Goal: Obtain resource: Download file/media

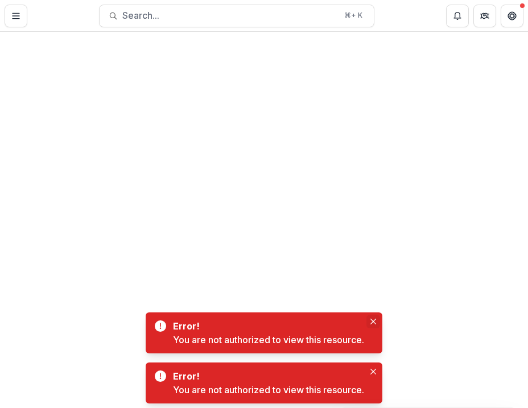
click at [374, 327] on button "Close" at bounding box center [374, 322] width 14 height 14
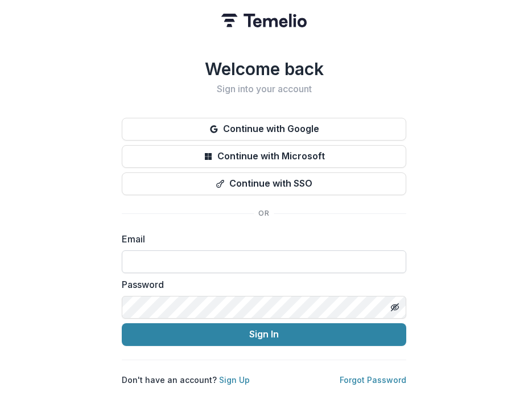
click at [209, 257] on input at bounding box center [264, 261] width 285 height 23
click at [213, 232] on label "Email" at bounding box center [261, 239] width 278 height 14
click at [84, 291] on div "Welcome back Sign into your account Continue with Google Continue with Microsof…" at bounding box center [264, 204] width 528 height 408
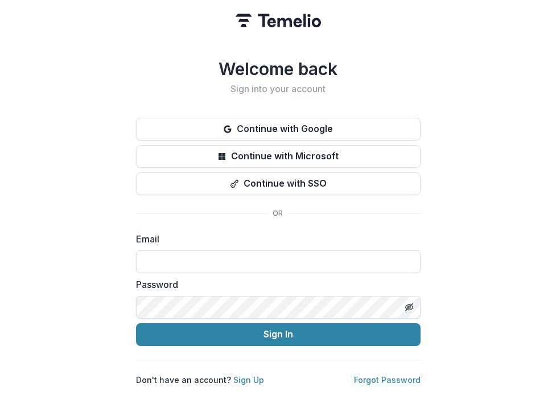
click at [254, 286] on label "Password" at bounding box center [275, 285] width 278 height 14
click at [242, 253] on input at bounding box center [278, 261] width 285 height 23
type input "**********"
click at [225, 290] on div "Password" at bounding box center [278, 298] width 285 height 41
click at [405, 303] on icon "Toggle password visibility" at bounding box center [409, 307] width 9 height 9
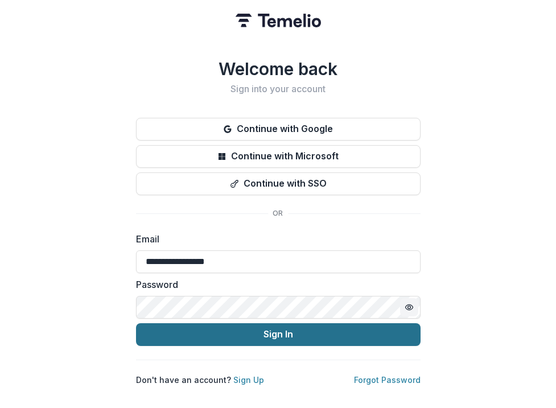
click at [257, 330] on button "Sign In" at bounding box center [278, 334] width 285 height 23
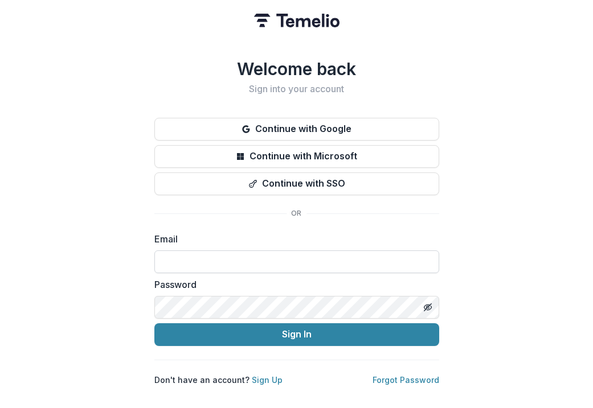
click at [258, 259] on input at bounding box center [296, 261] width 285 height 23
click at [243, 232] on label "Email" at bounding box center [293, 239] width 278 height 14
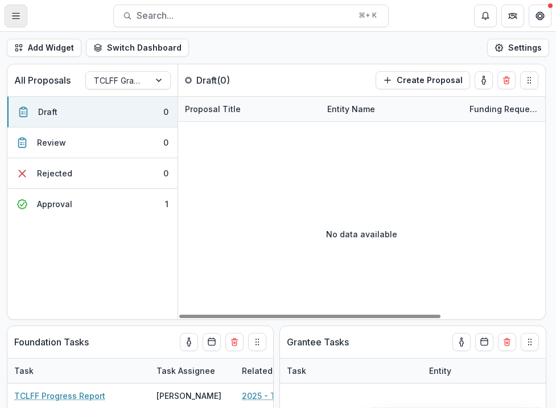
click at [17, 16] on line "Toggle Menu" at bounding box center [16, 16] width 7 height 0
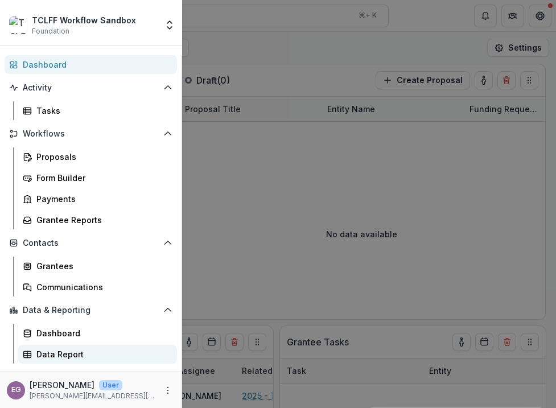
click at [48, 357] on div "Data Report" at bounding box center [101, 354] width 131 height 12
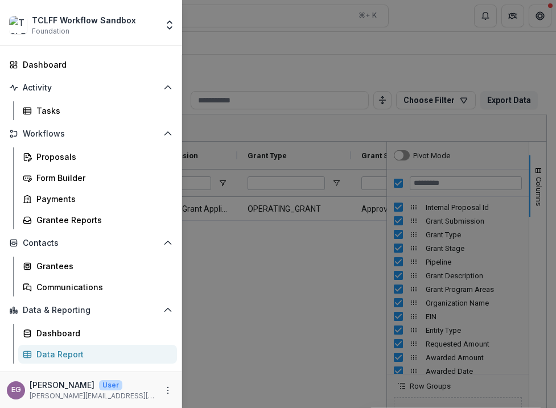
click at [321, 260] on div "TCLFF Workflow Sandbox Foundation Aggregate Analysis Foundations TCLFF Workflow…" at bounding box center [278, 204] width 556 height 408
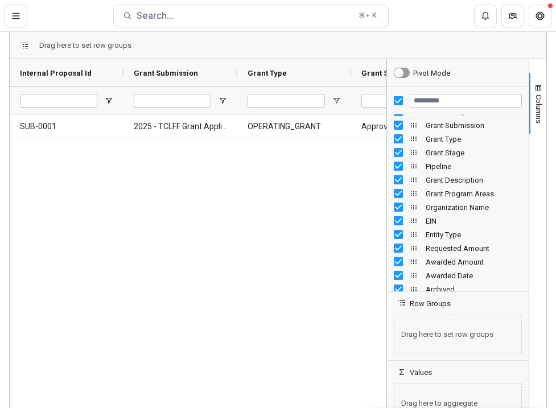
scroll to position [14, 0]
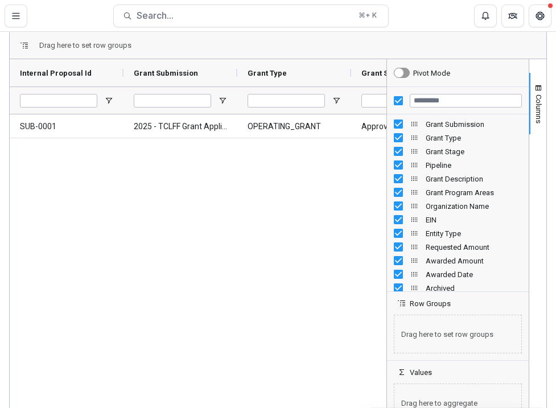
click at [364, 70] on span "Grant Stage" at bounding box center [382, 73] width 43 height 9
click at [334, 102] on span "Open Filter Menu" at bounding box center [336, 100] width 9 height 9
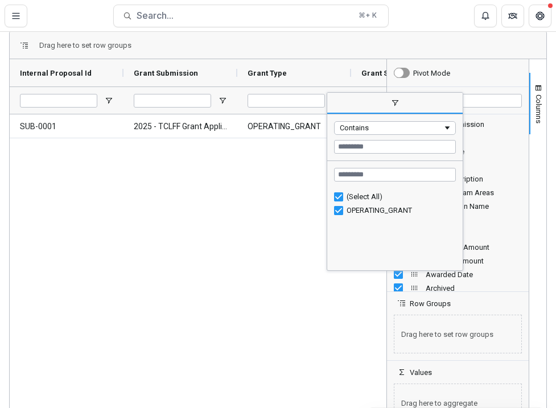
click at [336, 102] on span "filter" at bounding box center [394, 103] width 135 height 20
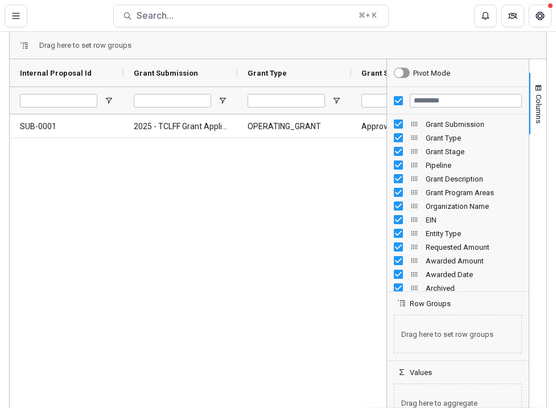
click at [278, 143] on div "SUB-0001 2025 - TCLFF Grant Application OPERATING_GRANT Approval TCLFF Grant Wo…" at bounding box center [198, 269] width 377 height 311
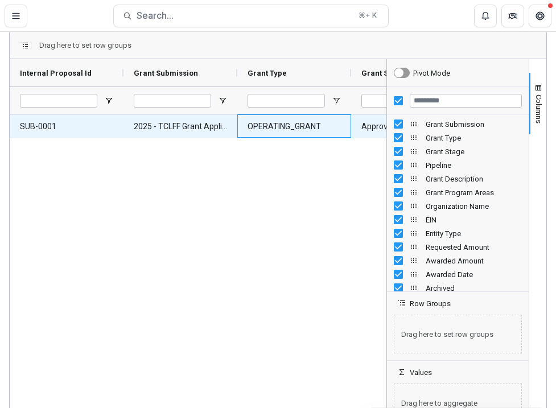
click at [275, 122] on Type-13 "OPERATING_GRANT" at bounding box center [294, 126] width 93 height 23
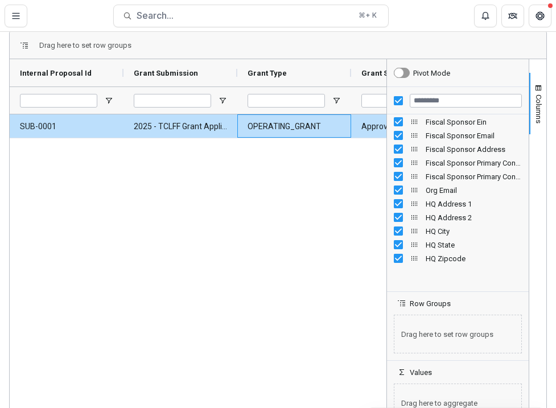
scroll to position [401, 0]
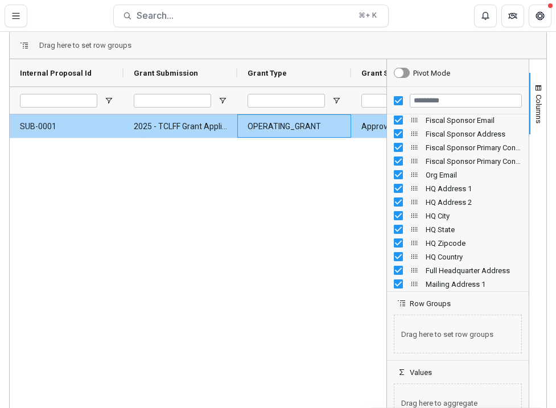
click at [346, 130] on div "OPERATING_GRANT" at bounding box center [294, 125] width 114 height 23
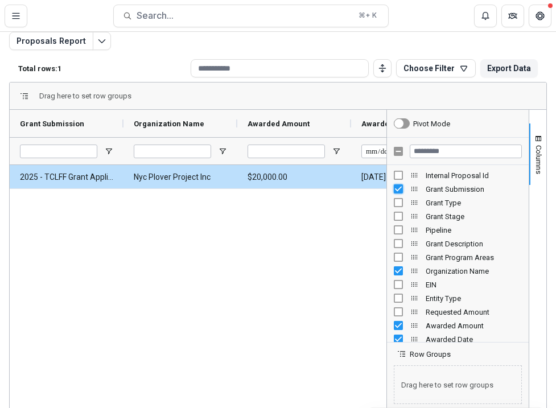
scroll to position [18, 0]
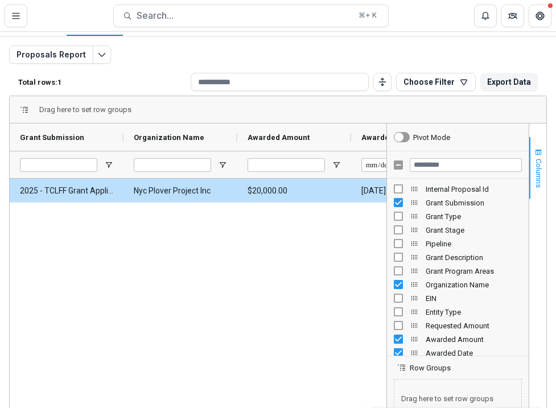
click at [534, 148] on span "button" at bounding box center [538, 152] width 9 height 9
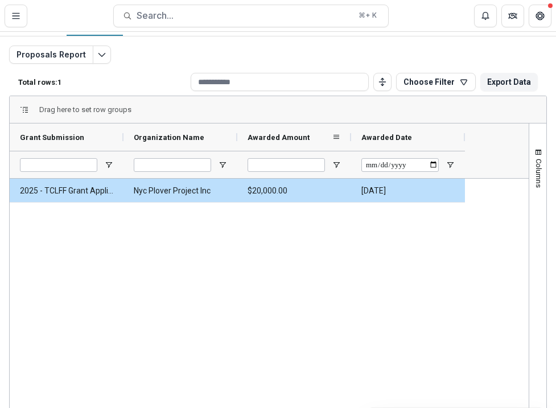
scroll to position [0, 0]
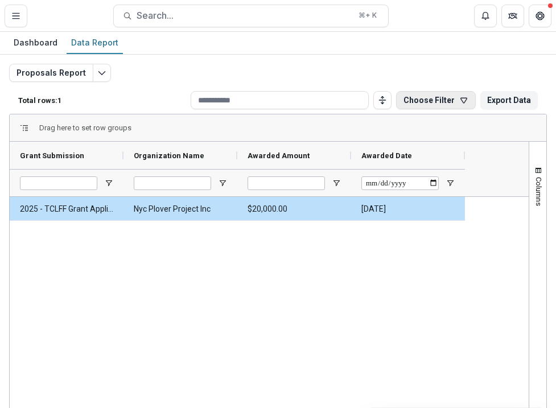
click at [422, 103] on button "Choose Filter" at bounding box center [436, 100] width 80 height 18
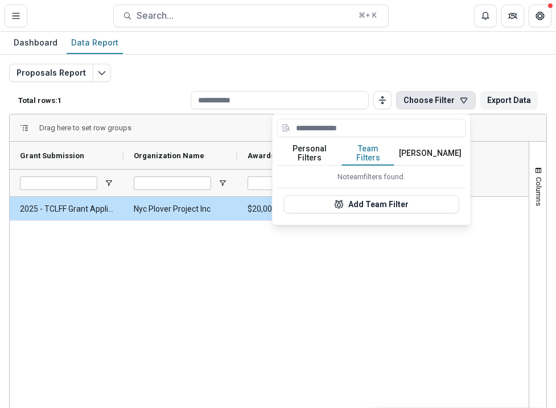
click at [371, 147] on button "Team Filters" at bounding box center [368, 154] width 52 height 24
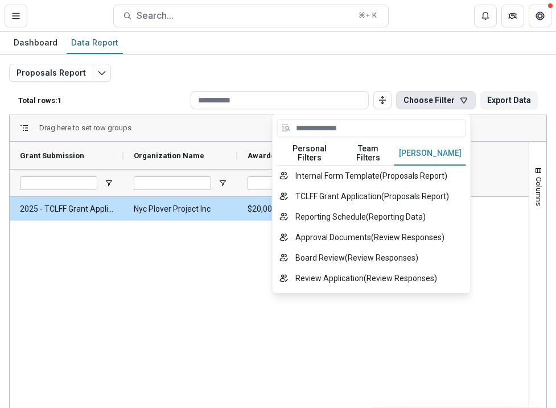
click at [437, 148] on button "Temelio Filters" at bounding box center [430, 154] width 72 height 24
click at [324, 147] on button "Personal Filters" at bounding box center [309, 154] width 65 height 24
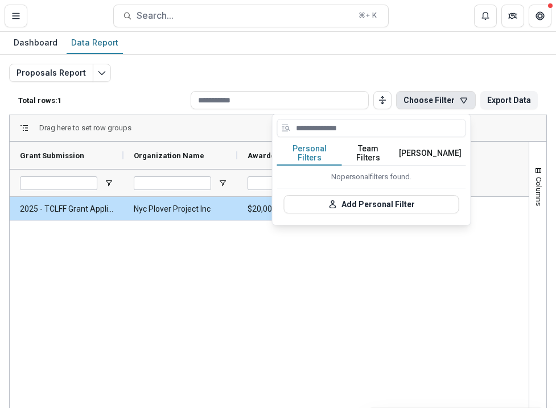
click at [379, 82] on div "Proposals Report Total rows: 1 Choose Filter Personal Filters Team Filters Teme…" at bounding box center [278, 274] width 538 height 421
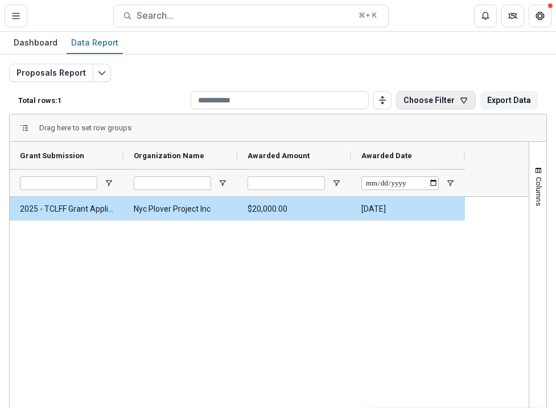
click at [441, 99] on button "Choose Filter" at bounding box center [436, 100] width 80 height 18
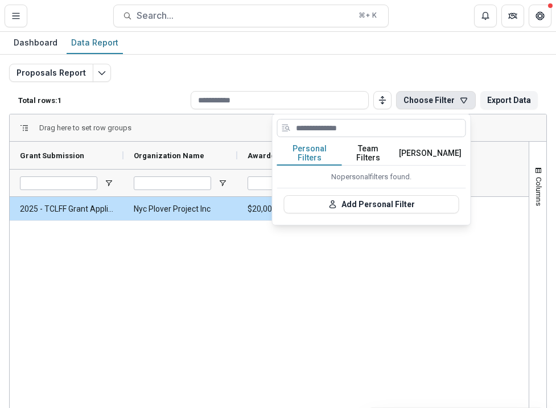
click at [362, 124] on input at bounding box center [371, 128] width 189 height 18
type input "*********"
click at [364, 150] on button "Team Filters" at bounding box center [368, 154] width 52 height 24
click at [429, 166] on div "No team filters found." at bounding box center [371, 177] width 189 height 22
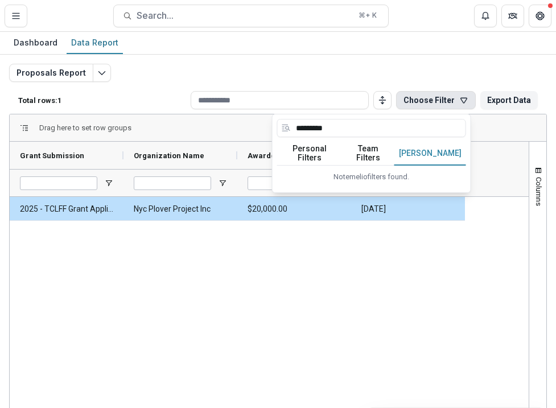
click at [429, 147] on button "Temelio Filters" at bounding box center [430, 154] width 72 height 24
click at [389, 170] on div "No temelio filters found." at bounding box center [371, 177] width 189 height 22
click at [387, 270] on div "2025 - TCLFF Grant Application Nyc Plover Project Inc $20,000.00 2025-09-08" at bounding box center [269, 354] width 519 height 315
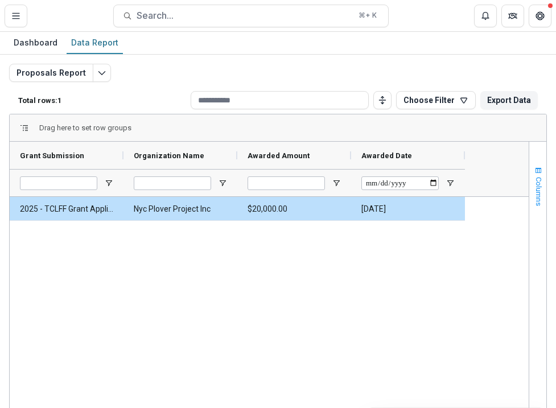
click at [534, 171] on span "button" at bounding box center [538, 170] width 9 height 9
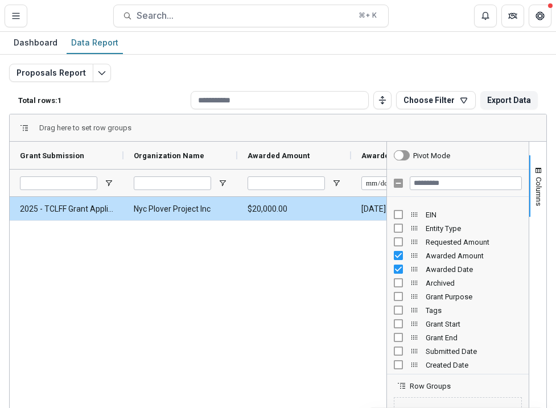
scroll to position [112, 0]
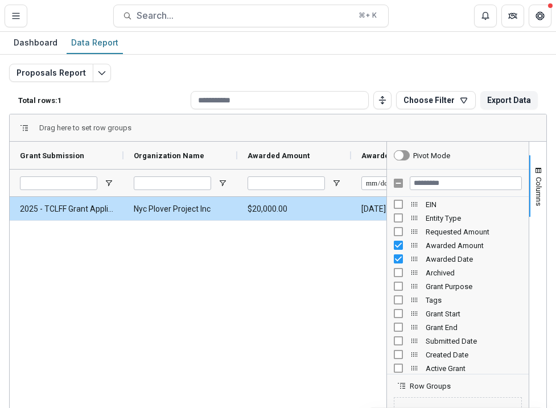
click at [388, 302] on div "Tags" at bounding box center [458, 300] width 142 height 14
click at [335, 281] on div "2025 - TCLFF Grant Application Nyc Plover Project Inc $20,000.00 2025-09-08 Add…" at bounding box center [198, 352] width 377 height 311
click at [529, 175] on button "Columns" at bounding box center [537, 185] width 17 height 61
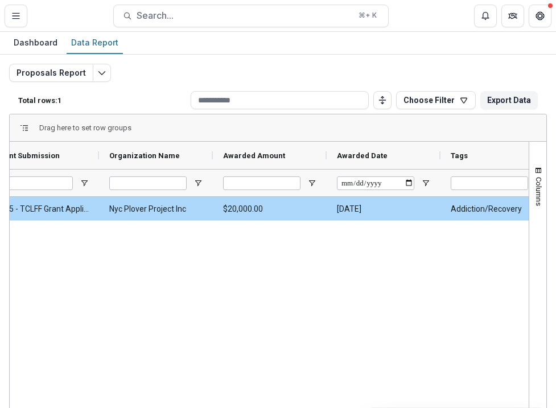
scroll to position [0, 54]
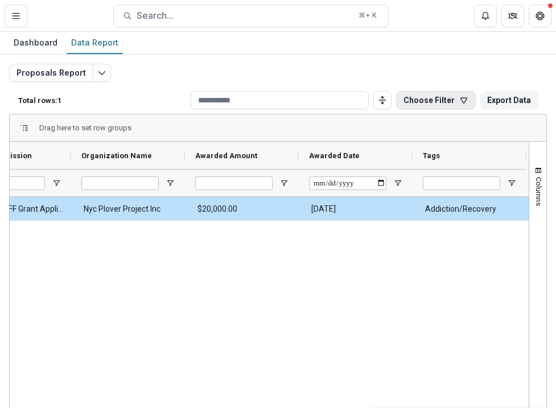
click at [438, 99] on button "Choose Filter" at bounding box center [436, 100] width 80 height 18
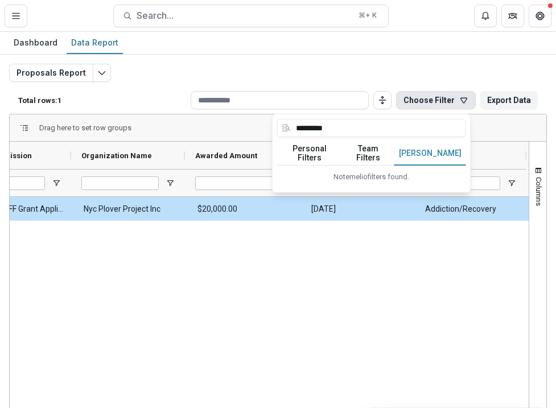
click at [437, 99] on button "Choose Filter" at bounding box center [436, 100] width 80 height 18
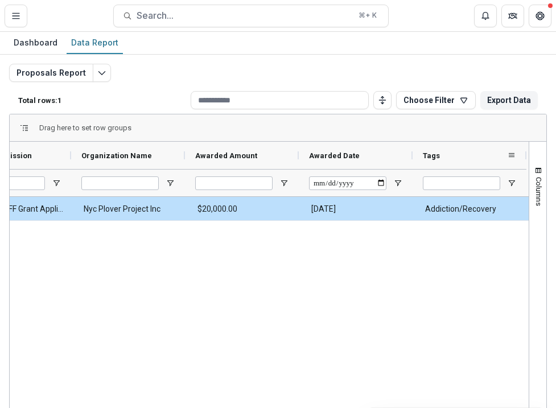
click at [462, 164] on div "Tags" at bounding box center [465, 156] width 84 height 22
click at [511, 157] on span at bounding box center [511, 155] width 9 height 9
click at [501, 138] on div "Drag here to set row groups" at bounding box center [278, 127] width 537 height 27
click at [511, 182] on span "Open Filter Menu" at bounding box center [511, 183] width 9 height 9
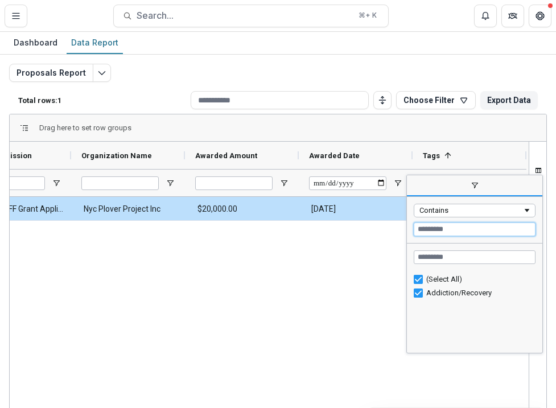
click at [463, 229] on input "Filter Value" at bounding box center [475, 230] width 122 height 14
type input "***"
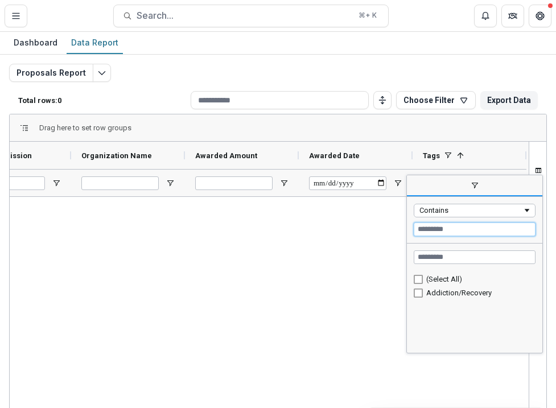
click at [435, 229] on input "Filter Value" at bounding box center [475, 230] width 122 height 14
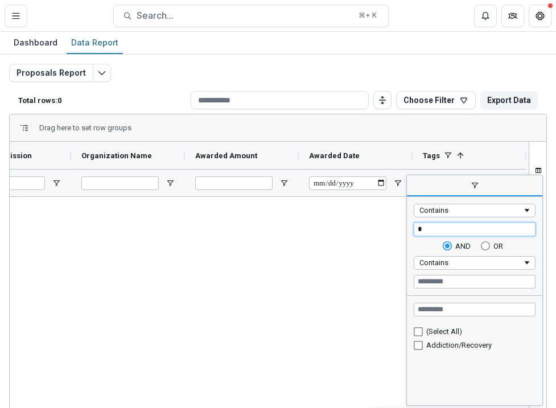
type input "**"
type input "*********"
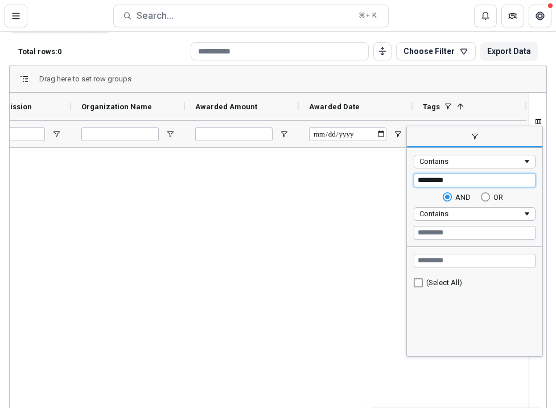
scroll to position [64, 0]
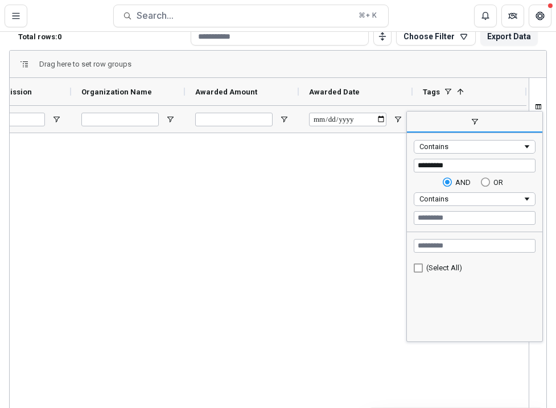
click at [384, 268] on div at bounding box center [269, 288] width 519 height 311
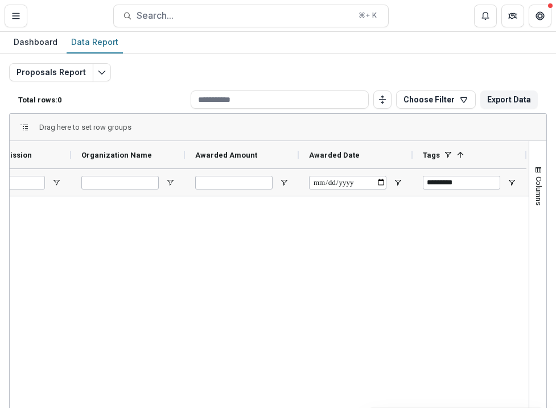
scroll to position [0, 0]
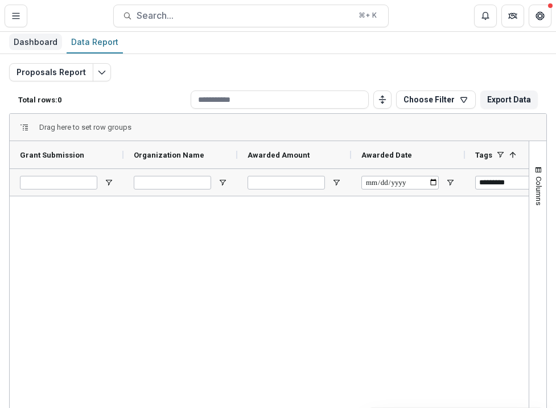
click at [28, 45] on div "Dashboard" at bounding box center [35, 42] width 53 height 17
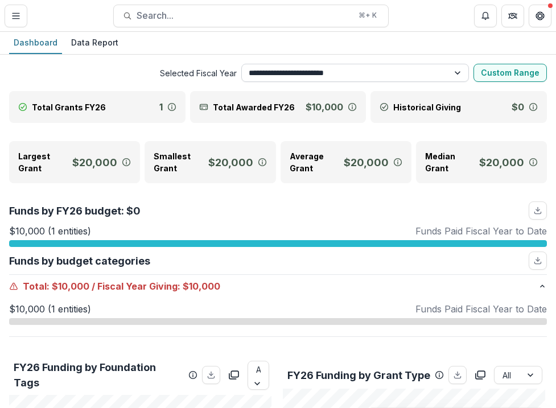
click at [309, 75] on select "**********" at bounding box center [355, 73] width 228 height 18
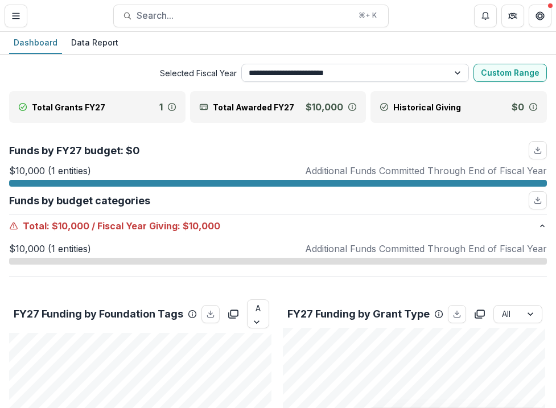
click at [311, 74] on select "**********" at bounding box center [355, 73] width 228 height 18
select select "**********"
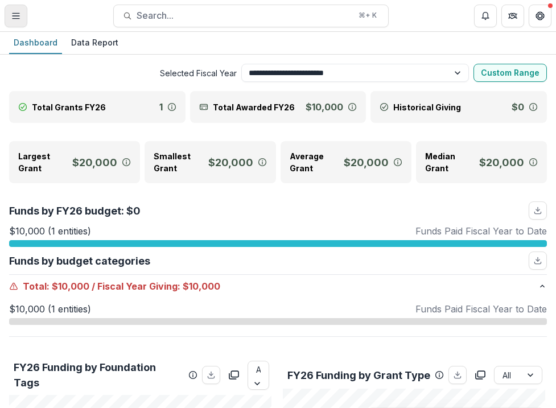
click at [17, 22] on button "Toggle Menu" at bounding box center [16, 16] width 23 height 23
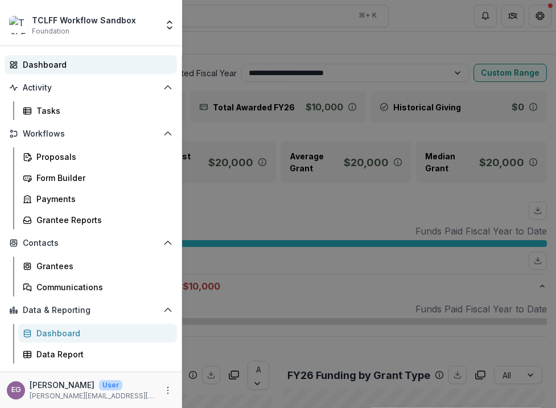
click at [43, 67] on div "Dashboard" at bounding box center [95, 65] width 145 height 12
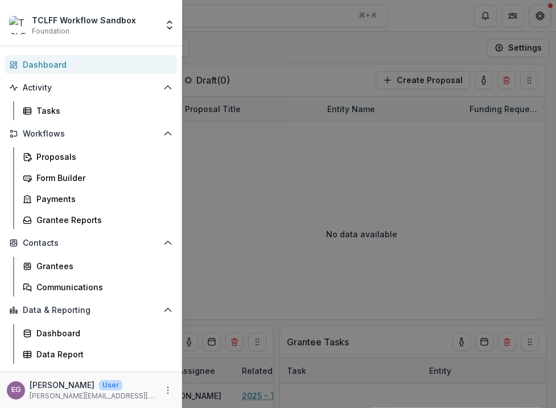
click at [239, 56] on div "TCLFF Workflow Sandbox Foundation Aggregate Analysis Foundations TCLFF Workflow…" at bounding box center [278, 204] width 556 height 408
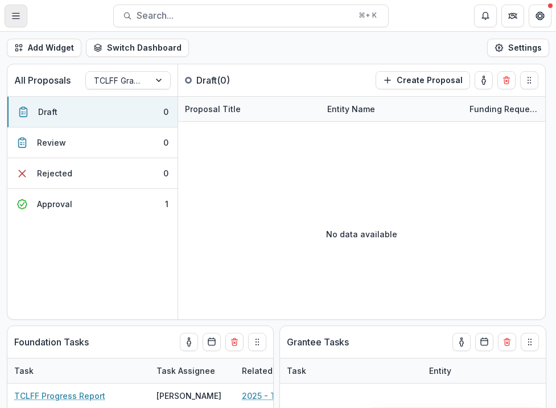
click at [19, 14] on icon "Toggle Menu" at bounding box center [15, 15] width 9 height 9
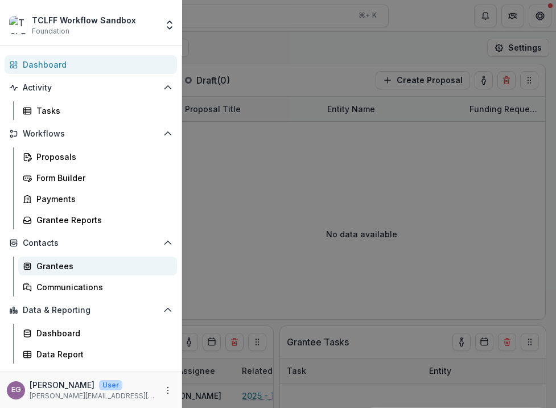
click at [50, 264] on div "Grantees" at bounding box center [101, 266] width 131 height 12
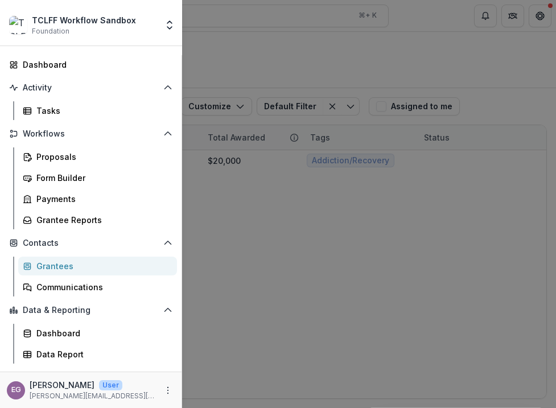
click at [343, 58] on div "TCLFF Workflow Sandbox Foundation Aggregate Analysis Foundations TCLFF Workflow…" at bounding box center [278, 204] width 556 height 408
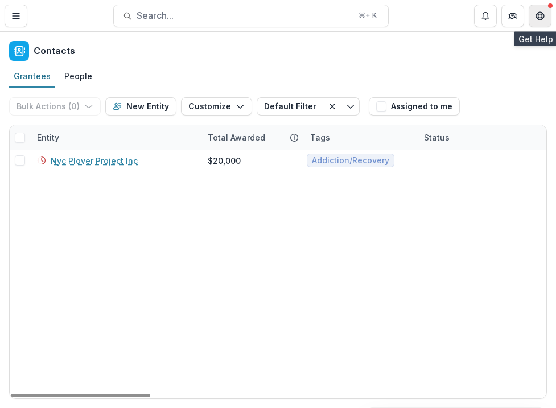
click at [539, 17] on icon "Get Help" at bounding box center [538, 17] width 1 height 1
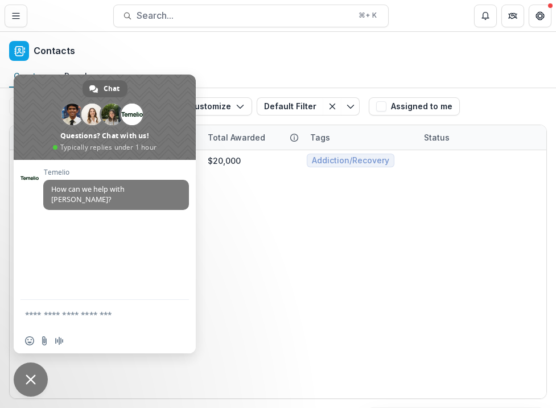
click at [534, 33] on div "Contacts" at bounding box center [278, 49] width 556 height 34
click at [37, 376] on span "Close chat" at bounding box center [31, 380] width 34 height 34
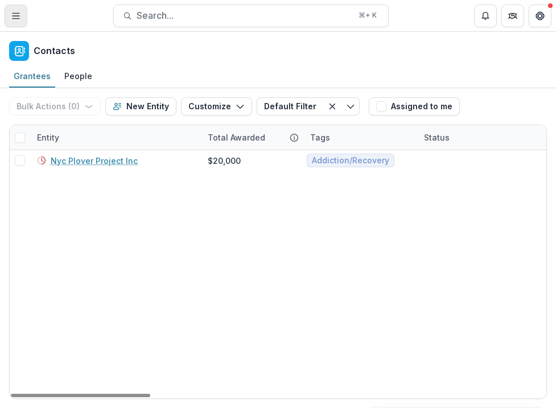
click at [15, 14] on icon "Toggle Menu" at bounding box center [15, 15] width 9 height 9
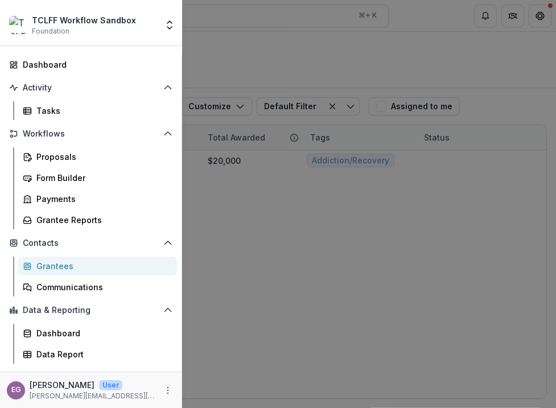
click at [98, 27] on div "TCLFF Workflow Sandbox Foundation" at bounding box center [84, 25] width 104 height 22
click at [101, 21] on div "TCLFF Workflow Sandbox" at bounding box center [84, 20] width 104 height 12
click at [171, 26] on icon "Open entity switcher" at bounding box center [169, 24] width 11 height 11
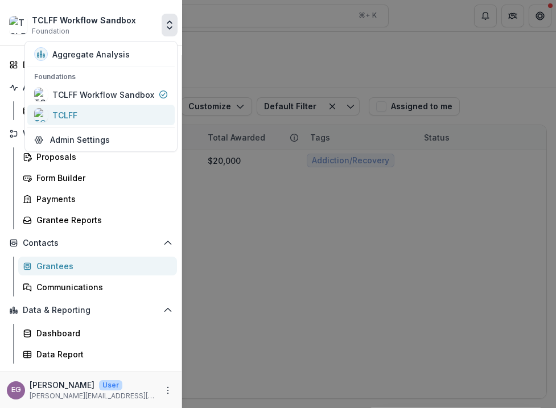
click at [74, 114] on div "TCLFF" at bounding box center [64, 115] width 25 height 12
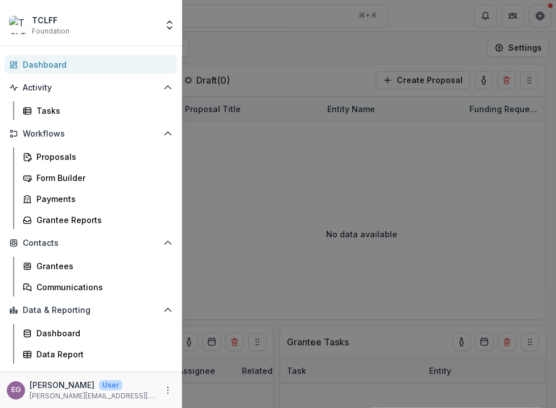
click at [259, 56] on div "TCLFF Foundation Aggregate Analysis Foundations TCLFF Workflow Sandbox TCLFF Te…" at bounding box center [278, 204] width 556 height 408
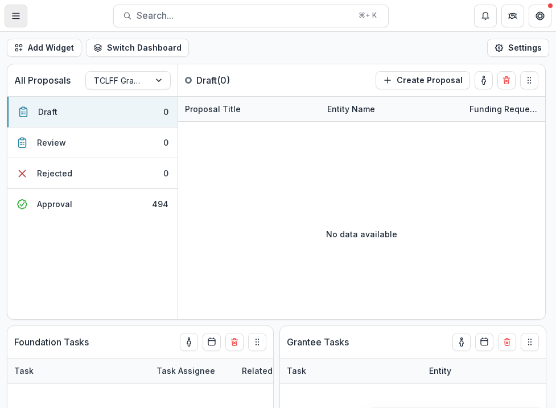
click at [22, 17] on button "Toggle Menu" at bounding box center [16, 16] width 23 height 23
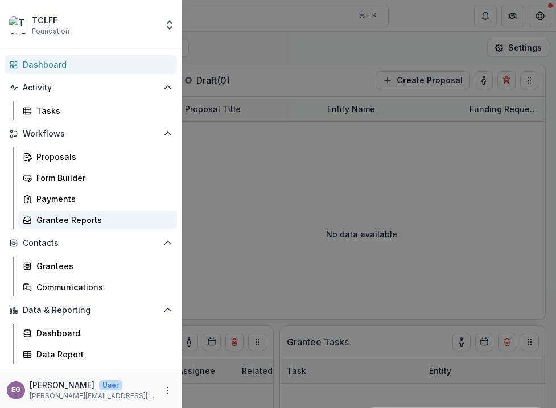
click at [76, 218] on div "Grantee Reports" at bounding box center [101, 220] width 131 height 12
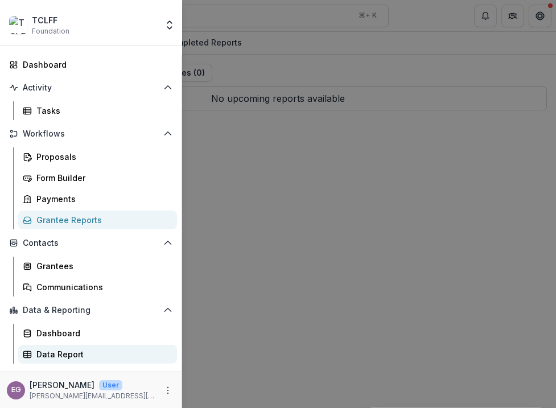
click at [72, 351] on div "Data Report" at bounding box center [101, 354] width 131 height 12
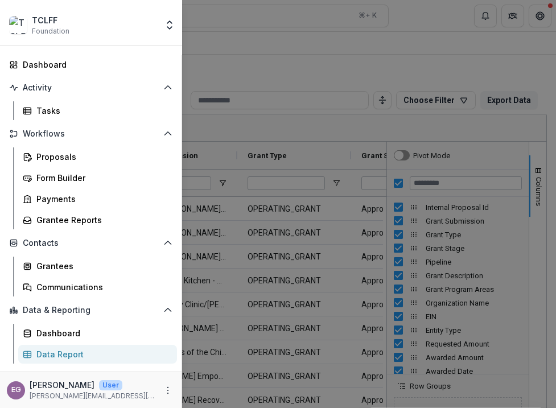
click at [343, 60] on div "TCLFF Foundation Aggregate Analysis Foundations TCLFF Workflow Sandbox TCLFF Te…" at bounding box center [278, 204] width 556 height 408
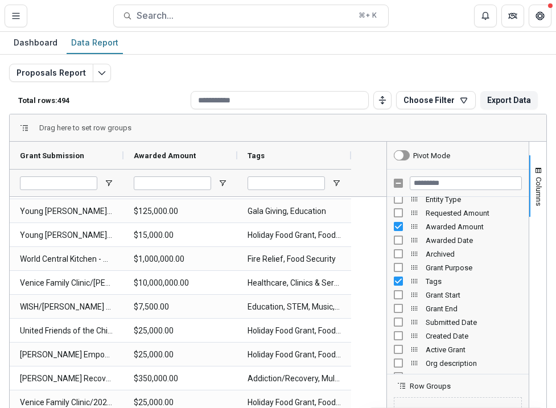
scroll to position [145, 0]
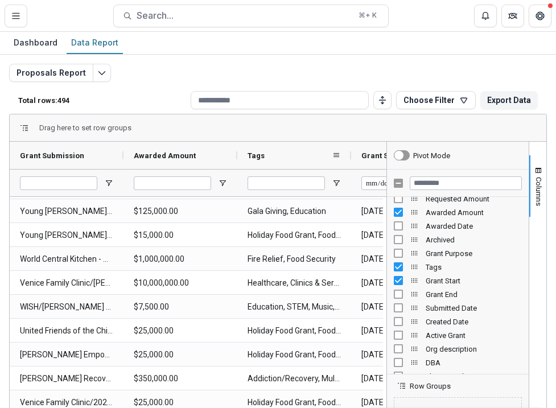
click at [347, 144] on div "Tags" at bounding box center [294, 155] width 114 height 27
click at [471, 121] on div "Drag here to set row groups" at bounding box center [278, 127] width 537 height 27
click at [534, 174] on button "Columns" at bounding box center [537, 185] width 17 height 61
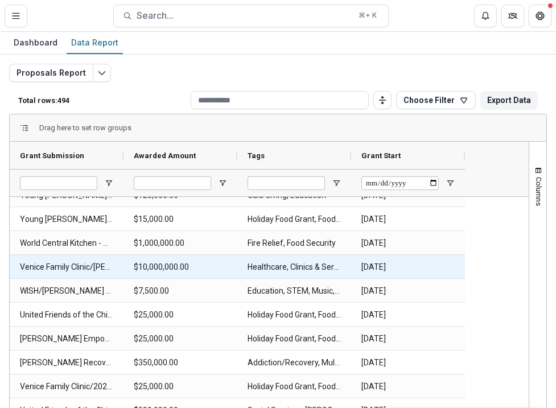
scroll to position [43, 0]
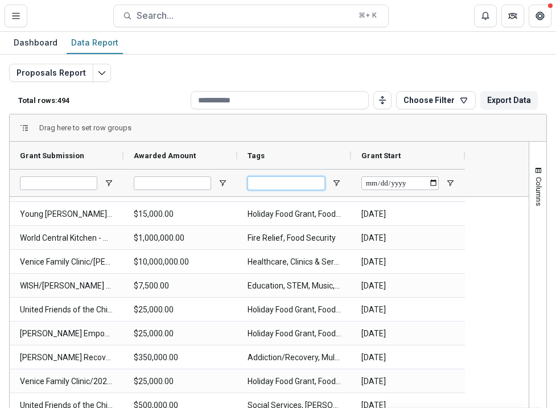
click at [304, 182] on input "Tags Filter Input" at bounding box center [286, 183] width 77 height 14
type input "*********"
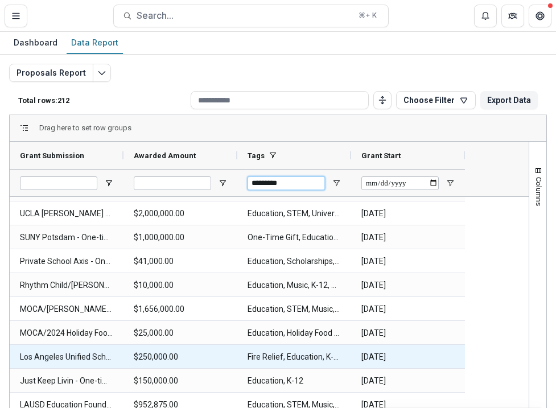
scroll to position [336, 0]
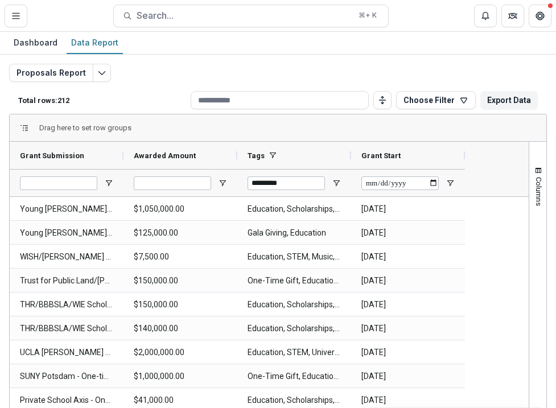
click at [23, 126] on span at bounding box center [24, 128] width 9 height 9
click at [79, 132] on div "Drag here to set row groups" at bounding box center [278, 127] width 537 height 27
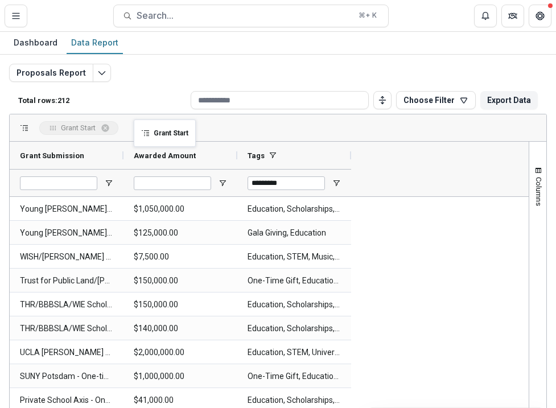
drag, startPoint x: 384, startPoint y: 156, endPoint x: 121, endPoint y: 128, distance: 263.9
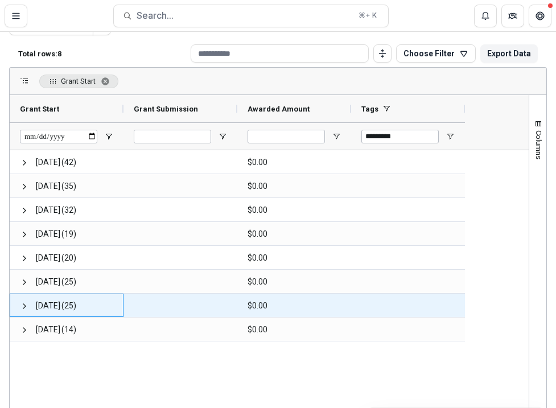
click at [19, 305] on div "2018-09-01 (25)" at bounding box center [67, 305] width 114 height 23
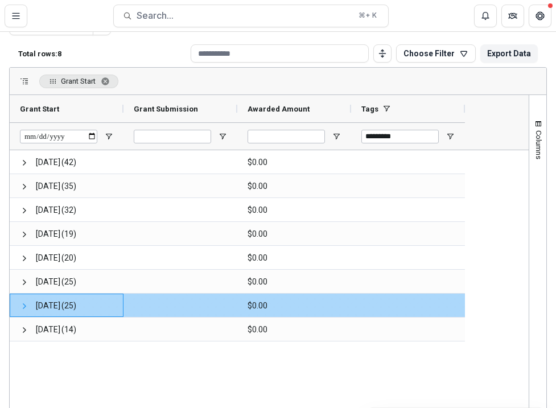
click at [21, 306] on span at bounding box center [24, 306] width 9 height 9
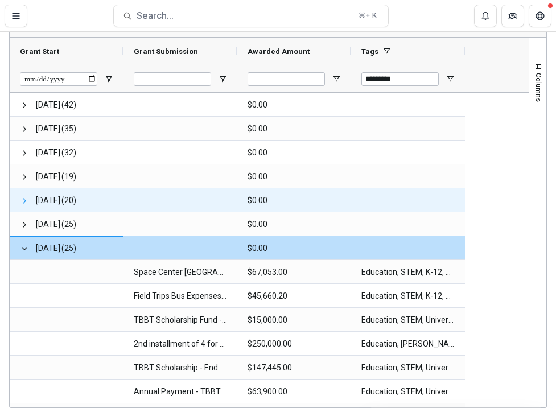
click at [23, 203] on span at bounding box center [24, 200] width 9 height 9
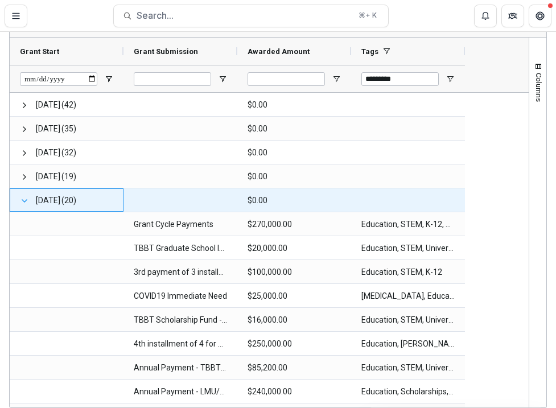
click at [23, 202] on span at bounding box center [24, 200] width 9 height 9
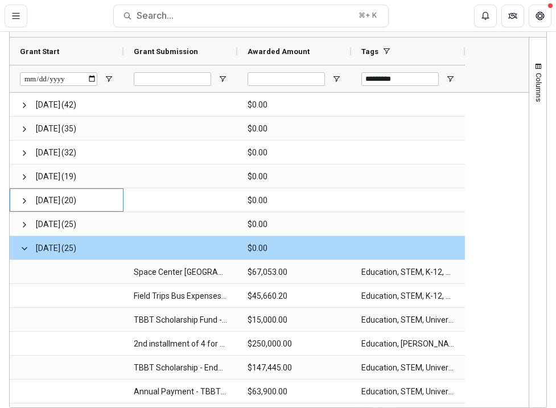
click at [12, 249] on div "2018-09-01 (25)" at bounding box center [67, 247] width 114 height 23
click at [18, 248] on div "2018-09-01 (25)" at bounding box center [67, 247] width 114 height 23
click at [25, 246] on span at bounding box center [24, 248] width 9 height 9
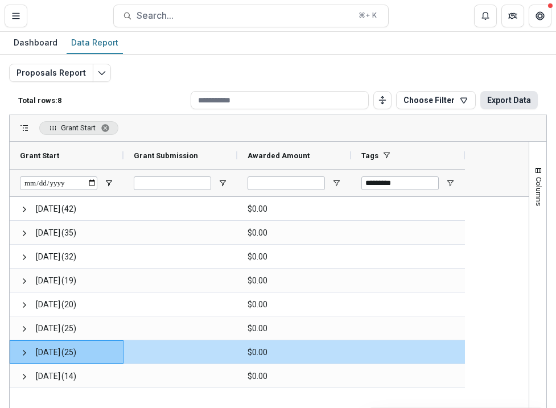
click at [491, 103] on button "Export Data" at bounding box center [508, 100] width 57 height 18
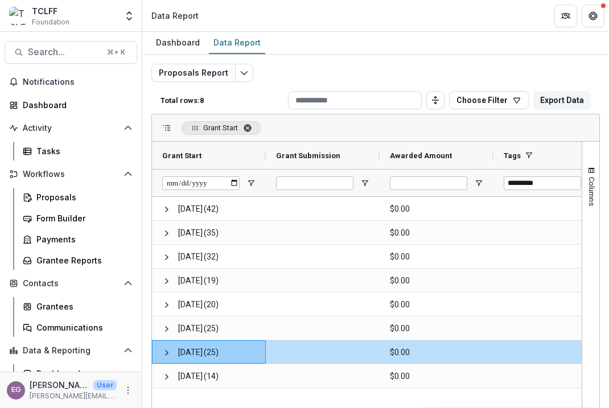
click at [252, 128] on span "Grant Start. Press ENTER to sort. Press DELETE to remove" at bounding box center [247, 128] width 9 height 9
